Goal: Task Accomplishment & Management: Use online tool/utility

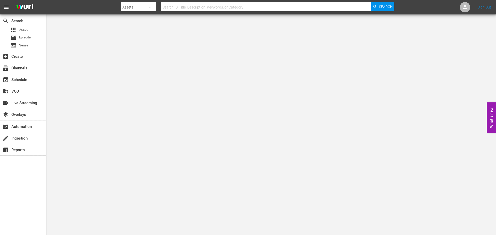
click at [190, 11] on input "text" at bounding box center [266, 7] width 210 height 12
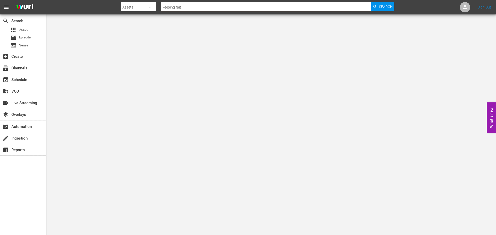
type input "keeping faith"
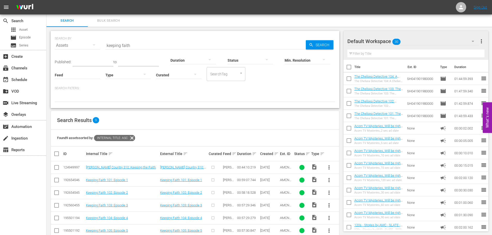
click at [191, 39] on input "keeping faith" at bounding box center [205, 45] width 200 height 12
type input "mystery road"
click at [23, 58] on div "add_box Create" at bounding box center [23, 56] width 46 height 10
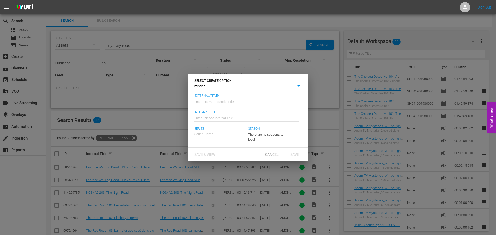
click at [308, 141] on div "SELECT CREATE OPTION EPISODE episode External Title* Enter External Episode Tit…" at bounding box center [248, 117] width 496 height 235
click at [272, 154] on span "Cancel" at bounding box center [272, 155] width 22 height 4
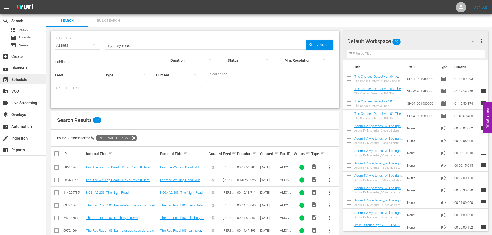
click at [16, 80] on div "event_available Schedule" at bounding box center [14, 79] width 29 height 5
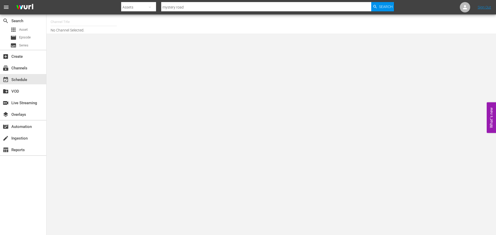
click at [77, 25] on input "text" at bounding box center [84, 22] width 66 height 12
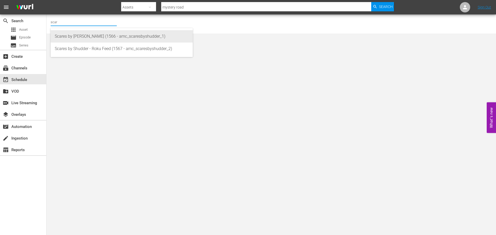
click at [89, 34] on div "Scares by [PERSON_NAME] (1566 - amc_scaresbyshudder_1)" at bounding box center [122, 36] width 134 height 12
type input "Scares by [PERSON_NAME] (1566 - amc_scaresbyshudder_1)"
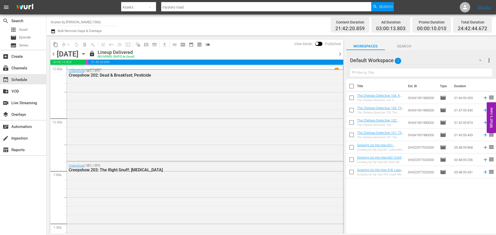
click at [86, 52] on icon "button" at bounding box center [84, 54] width 6 height 6
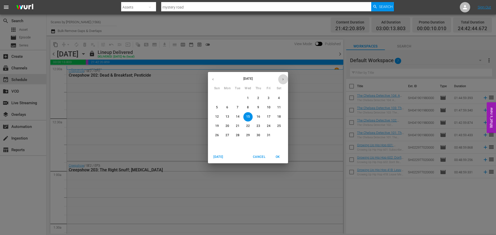
click at [286, 76] on button "button" at bounding box center [283, 79] width 10 height 10
click at [279, 97] on p "1" at bounding box center [279, 98] width 2 height 4
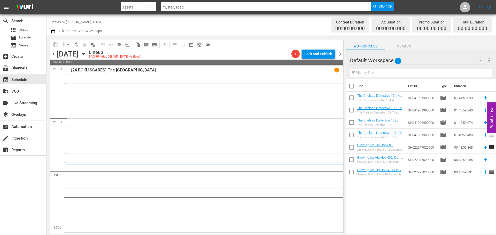
click at [279, 97] on div "(24 ROKU SCARES) The Amusement Park 1" at bounding box center [205, 116] width 268 height 96
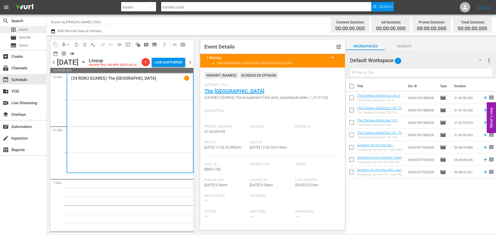
click at [33, 29] on div "apps Asset" at bounding box center [23, 29] width 46 height 7
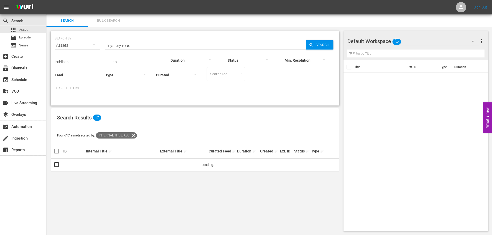
click at [154, 46] on input "mystery road" at bounding box center [205, 45] width 200 height 12
type input "s"
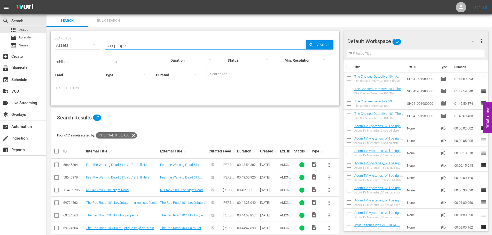
type input "creep tape"
